Goal: Find contact information: Find contact information

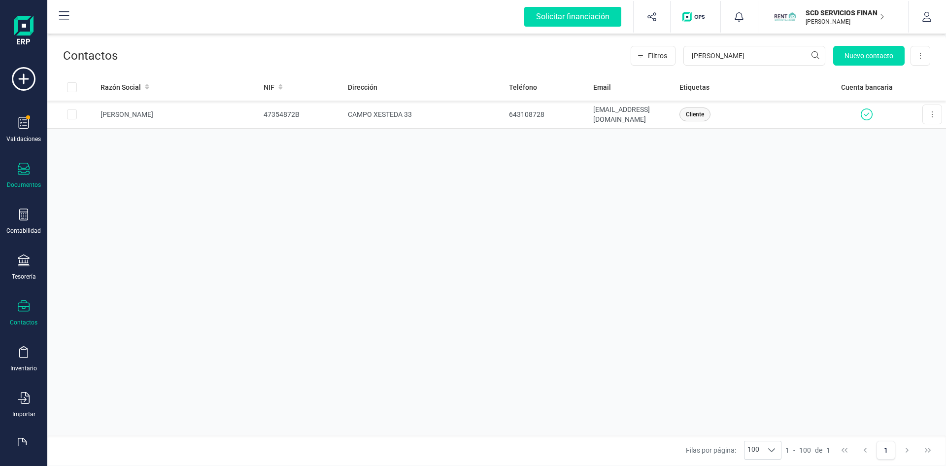
click at [11, 179] on div "Documentos" at bounding box center [23, 176] width 39 height 26
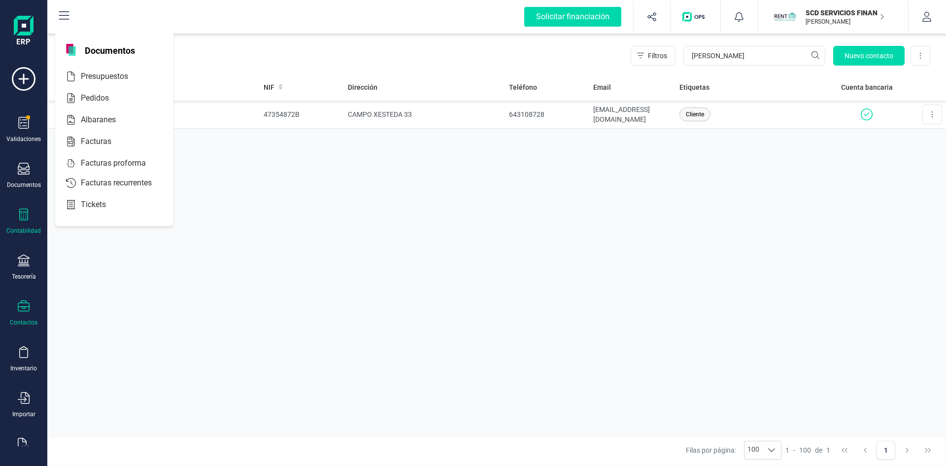
click at [31, 215] on div "Contabilidad" at bounding box center [23, 221] width 39 height 26
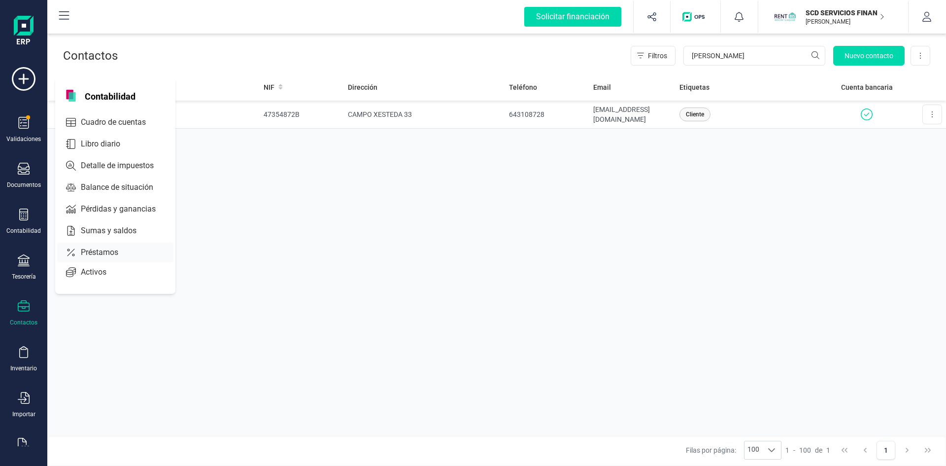
click at [100, 247] on span "Préstamos" at bounding box center [106, 252] width 59 height 12
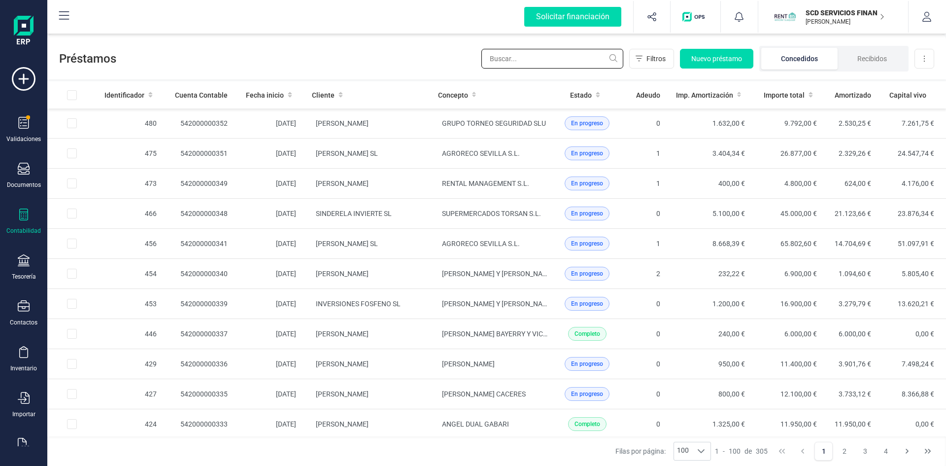
click at [540, 59] on input "text" at bounding box center [552, 59] width 142 height 20
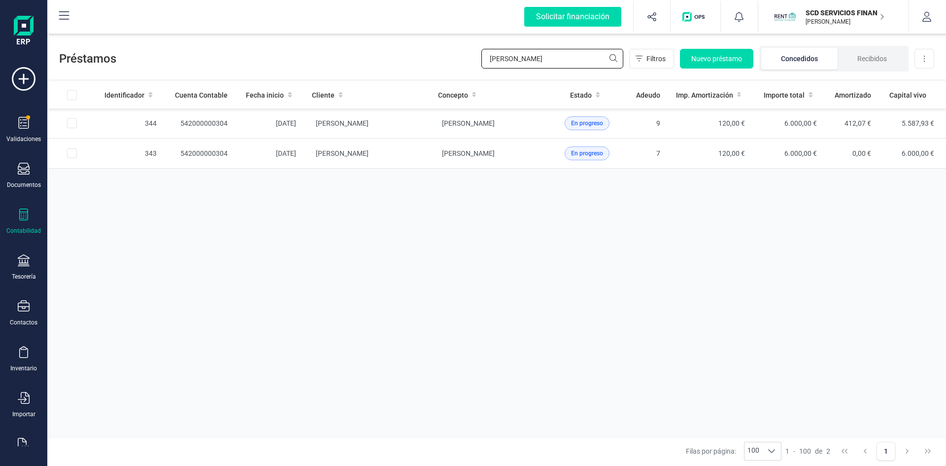
type input "[PERSON_NAME]"
click at [15, 310] on div "Contactos" at bounding box center [23, 313] width 39 height 26
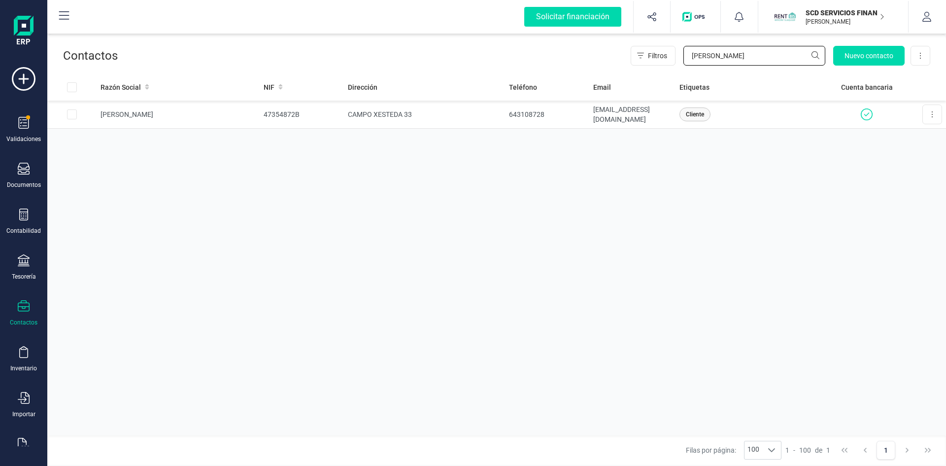
drag, startPoint x: 736, startPoint y: 58, endPoint x: 658, endPoint y: 68, distance: 79.0
click at [658, 68] on div "Contactos Filtros [PERSON_NAME] fr Nuevo contacto Exportar Excel" at bounding box center [496, 53] width 899 height 39
type input "[PERSON_NAME]"
drag, startPoint x: 548, startPoint y: 111, endPoint x: 503, endPoint y: 119, distance: 45.5
click at [503, 119] on tr "[PERSON_NAME] 47360912W [STREET_ADDRESS] 9ºC 646841869 [EMAIL_ADDRESS][DOMAIN_N…" at bounding box center [496, 115] width 899 height 28
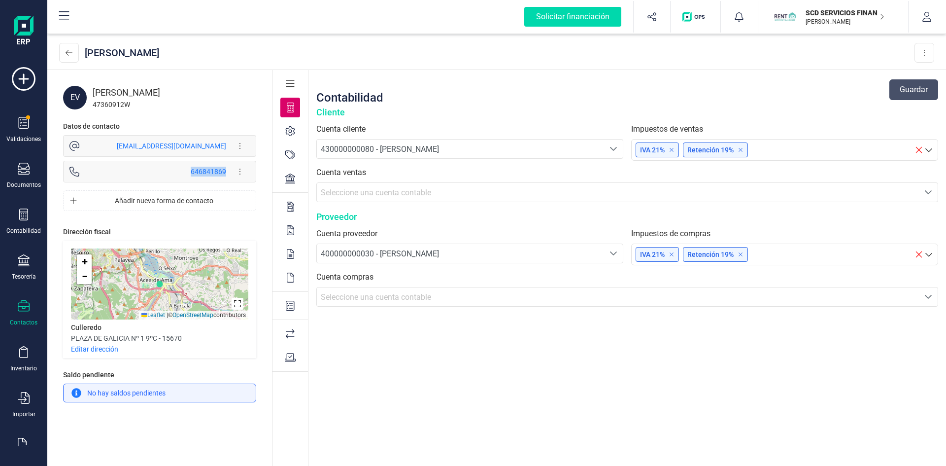
drag, startPoint x: 189, startPoint y: 169, endPoint x: 226, endPoint y: 171, distance: 36.5
click at [226, 171] on div "646841869 Editar forma de contacto Eliminar forma de contacto" at bounding box center [175, 172] width 150 height 20
copy div "646841869"
drag, startPoint x: 151, startPoint y: 146, endPoint x: 226, endPoint y: 148, distance: 74.4
click at [226, 148] on div "[EMAIL_ADDRESS][DOMAIN_NAME]" at bounding box center [171, 146] width 109 height 10
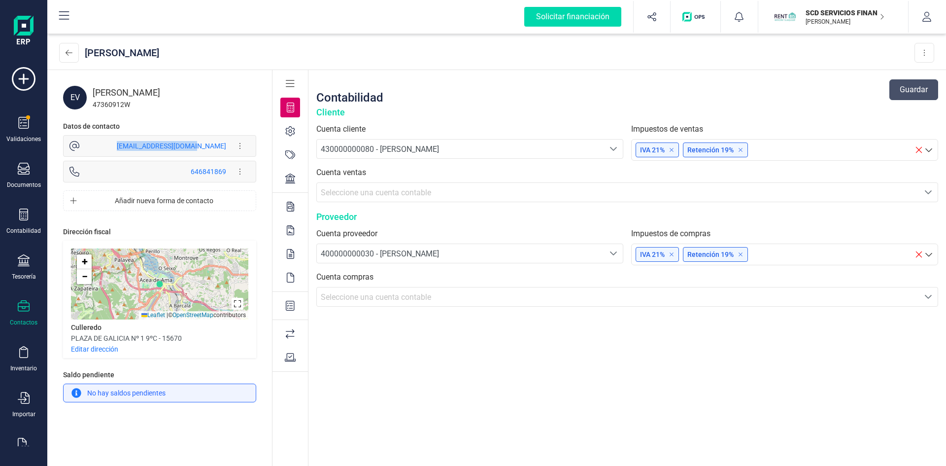
copy div "[EMAIL_ADDRESS][DOMAIN_NAME]"
